Goal: Information Seeking & Learning: Learn about a topic

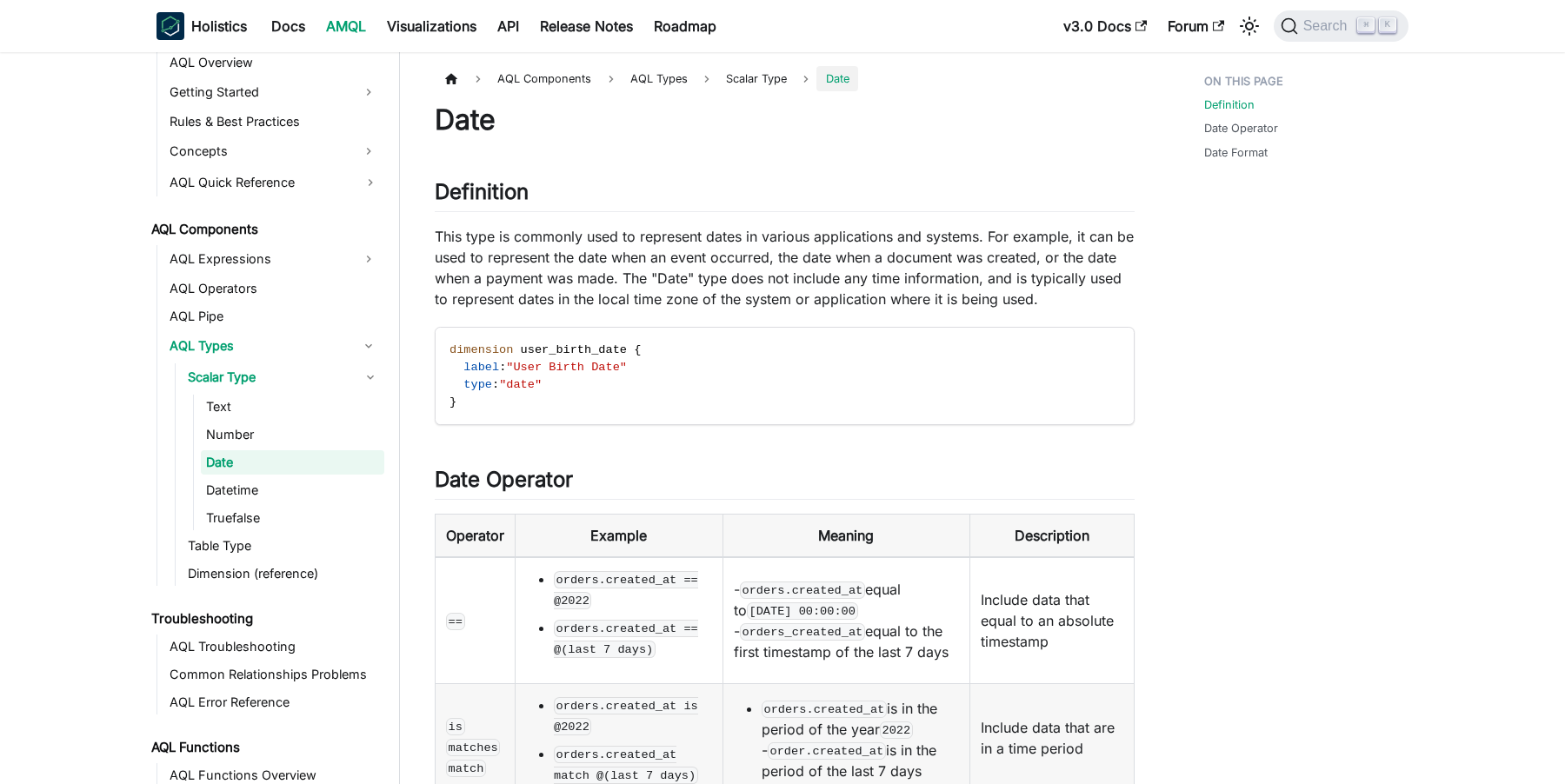
scroll to position [809, 0]
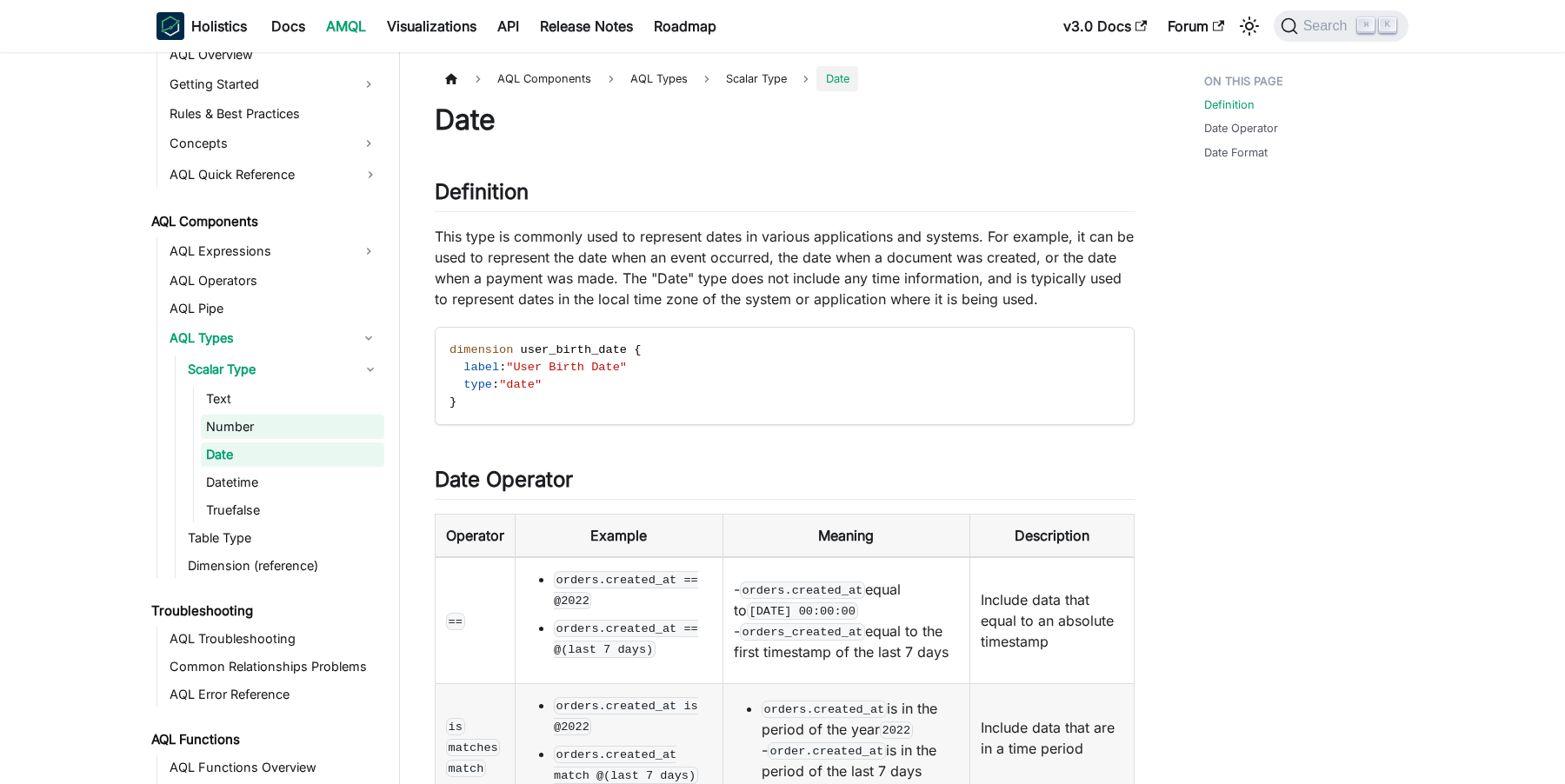
click at [242, 426] on link "Number" at bounding box center [293, 426] width 183 height 25
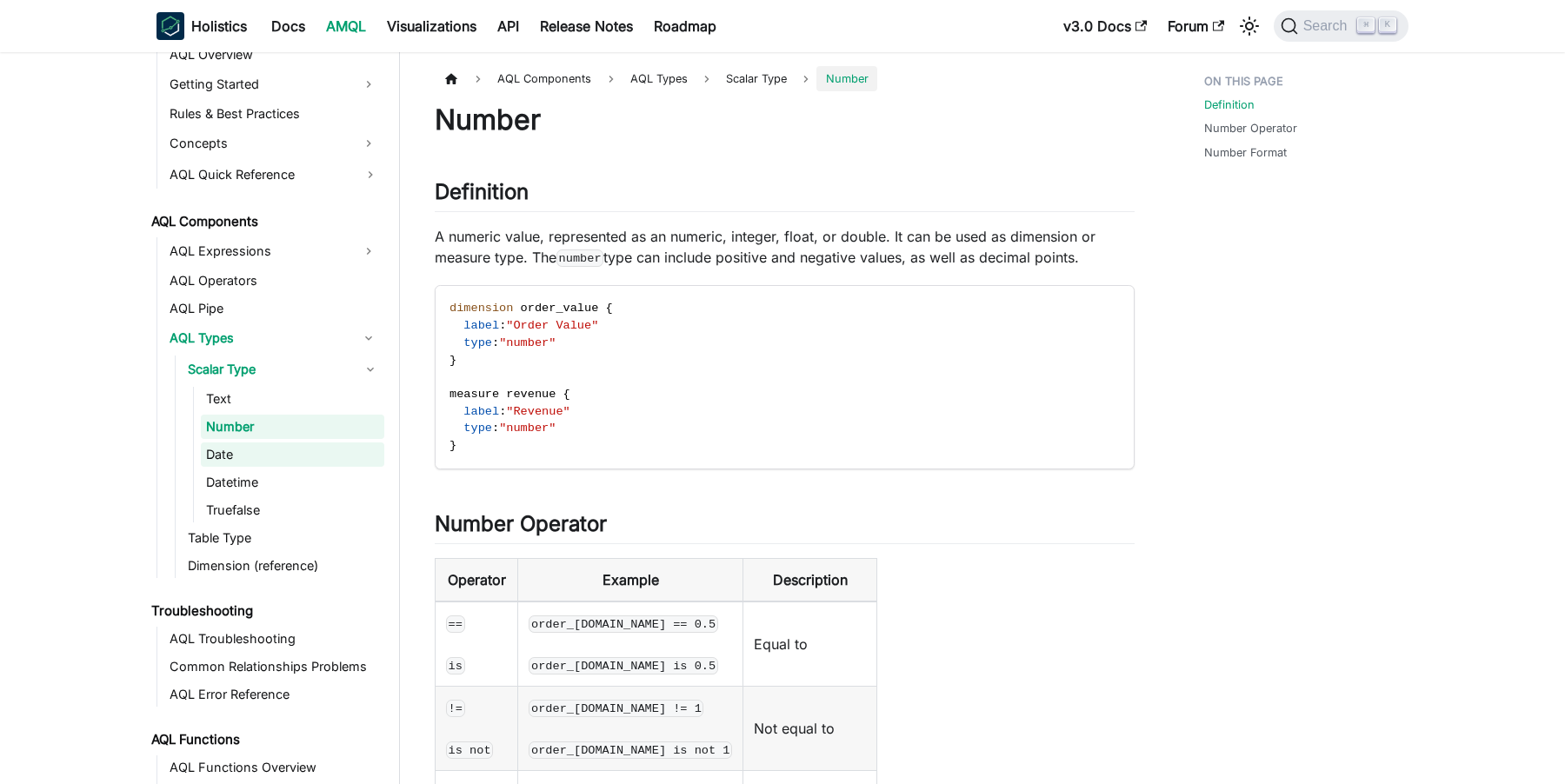
click at [223, 455] on link "Date" at bounding box center [293, 454] width 183 height 25
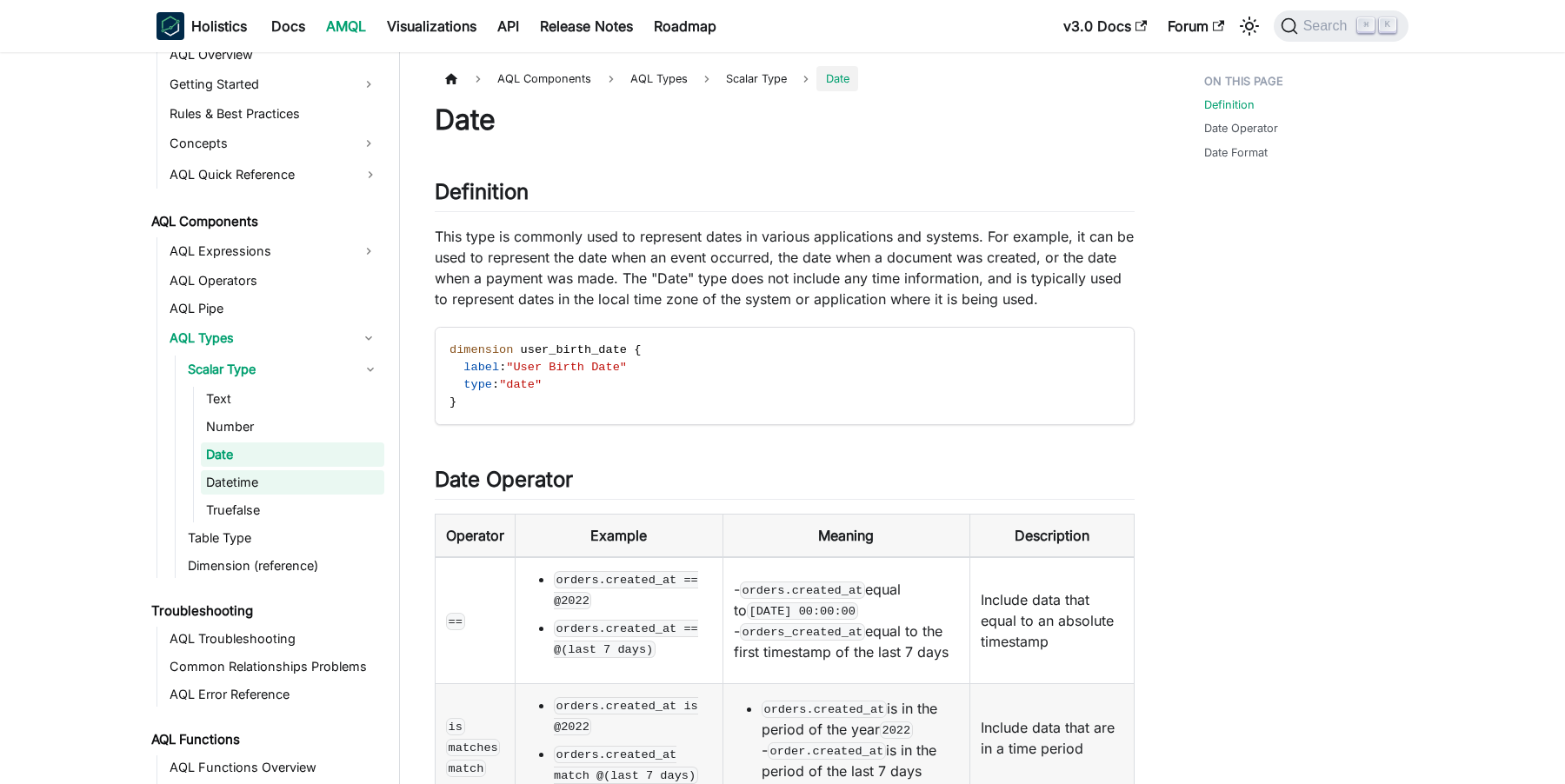
click at [241, 476] on link "Datetime" at bounding box center [293, 482] width 183 height 25
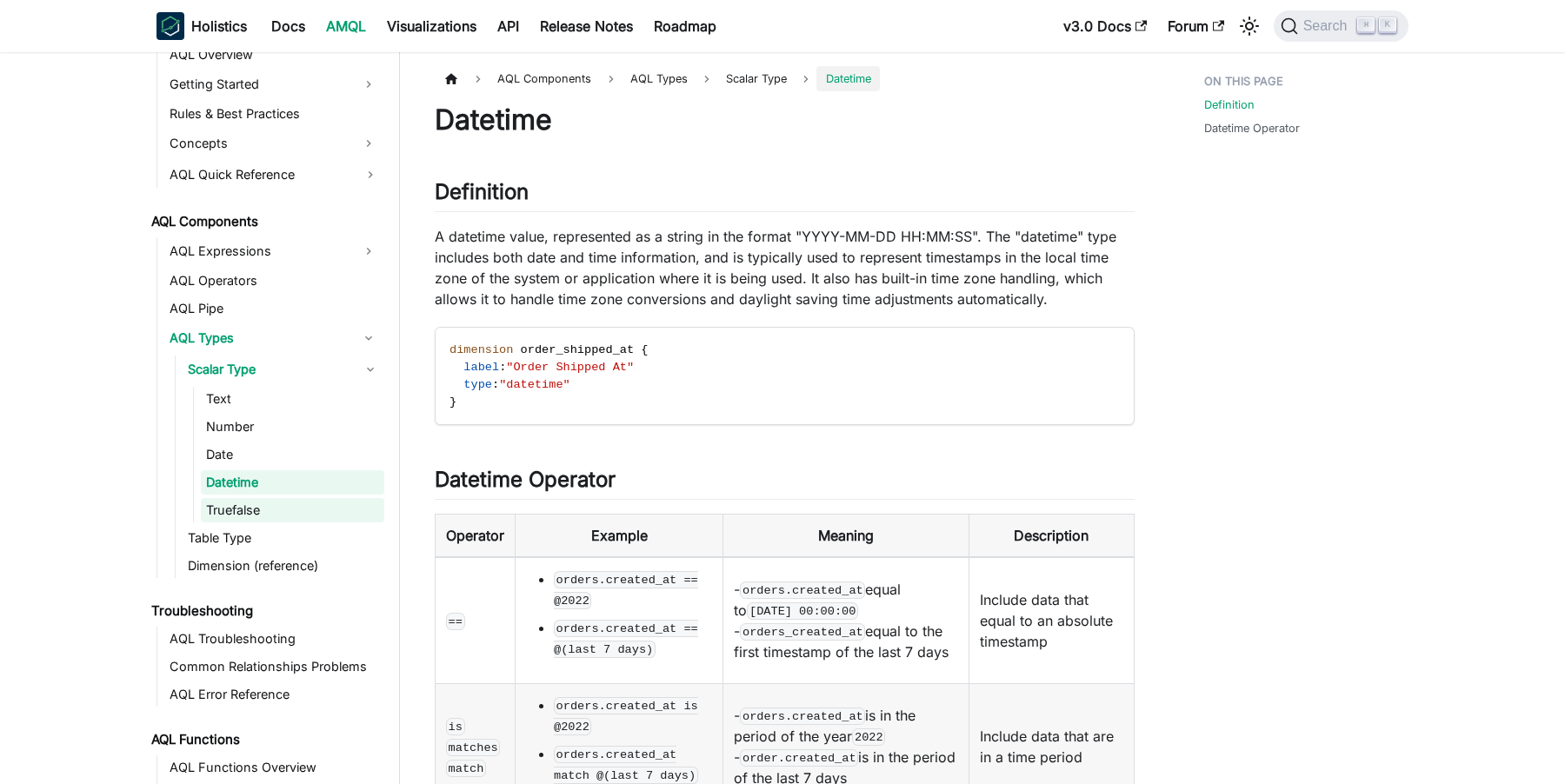
click at [250, 511] on link "Truefalse" at bounding box center [293, 509] width 183 height 25
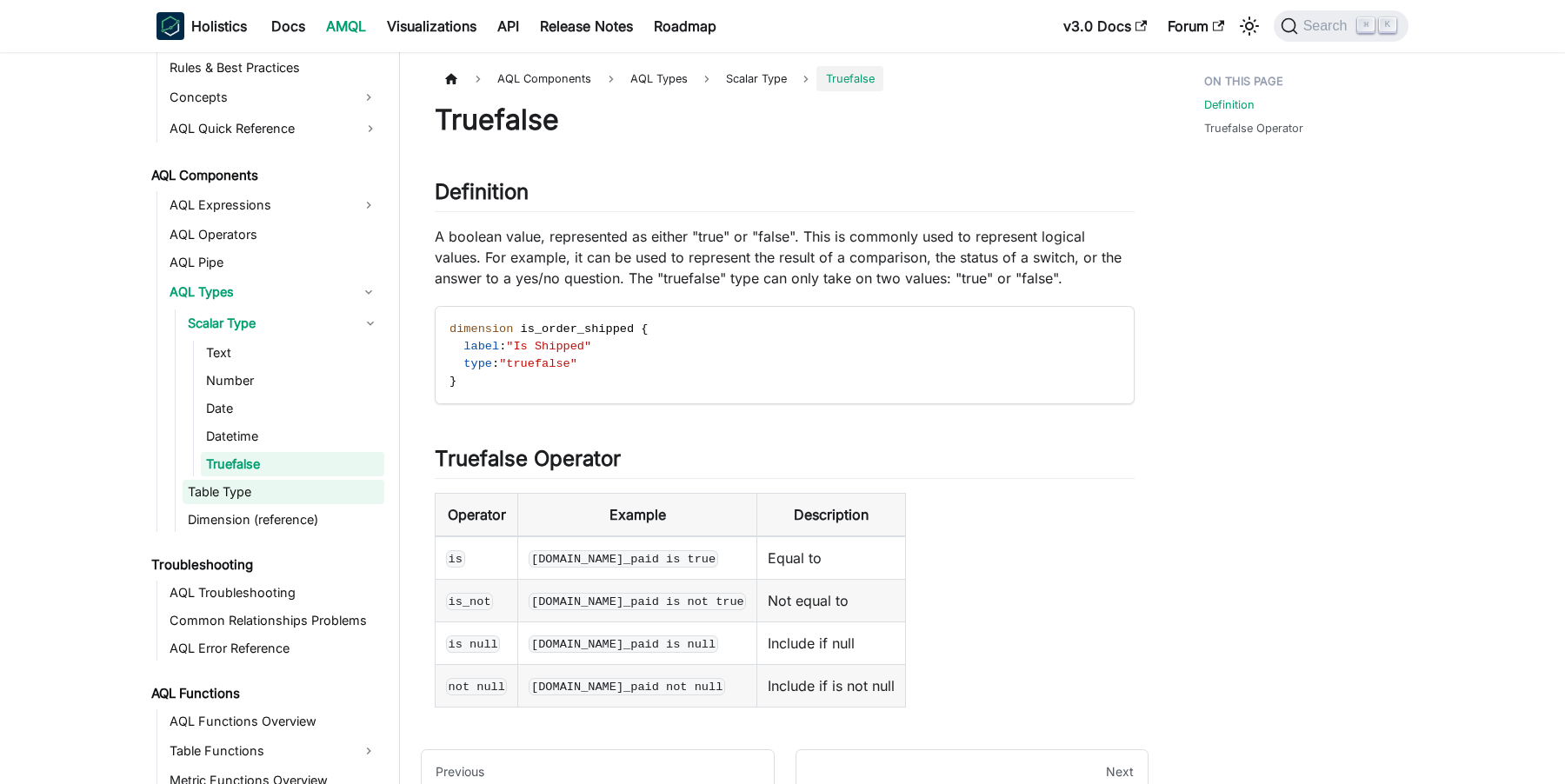
scroll to position [923, 0]
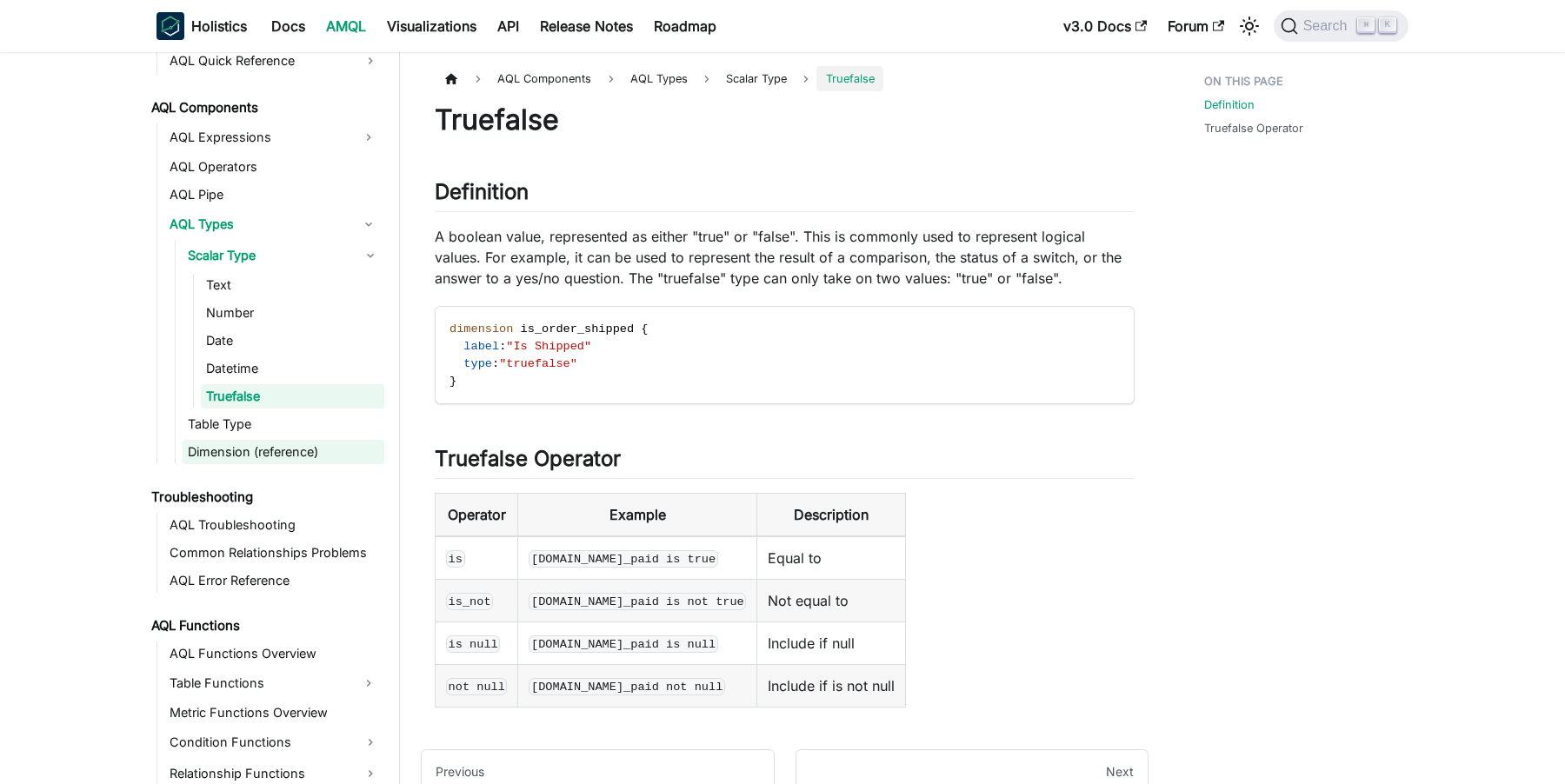
click at [246, 455] on link "Dimension (reference)" at bounding box center [283, 452] width 201 height 25
